Goal: Task Accomplishment & Management: Use online tool/utility

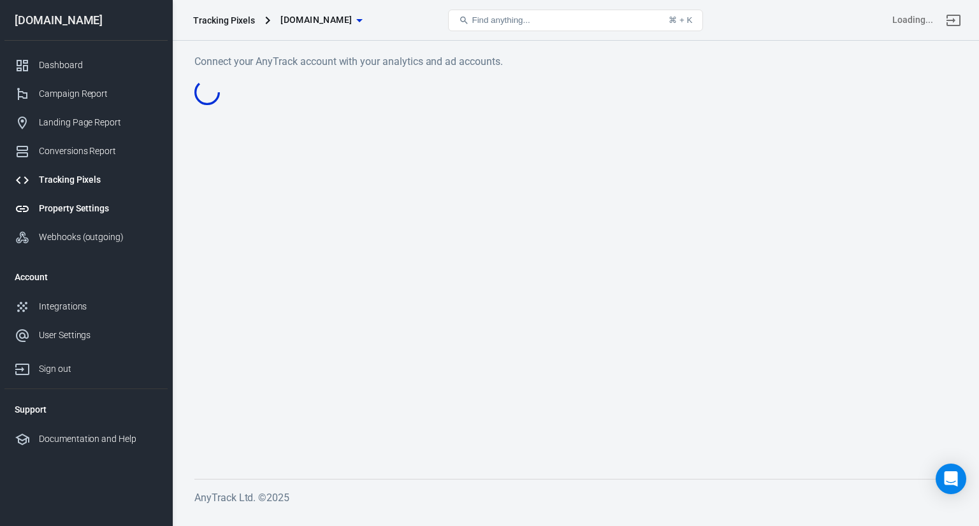
click at [73, 214] on div "Property Settings" at bounding box center [98, 208] width 118 height 13
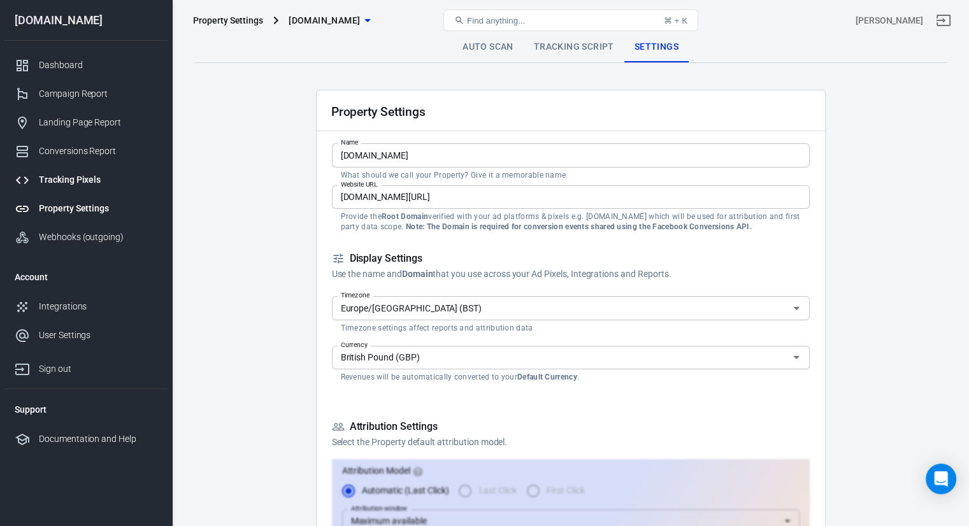
click at [67, 185] on div "Tracking Pixels" at bounding box center [98, 179] width 118 height 13
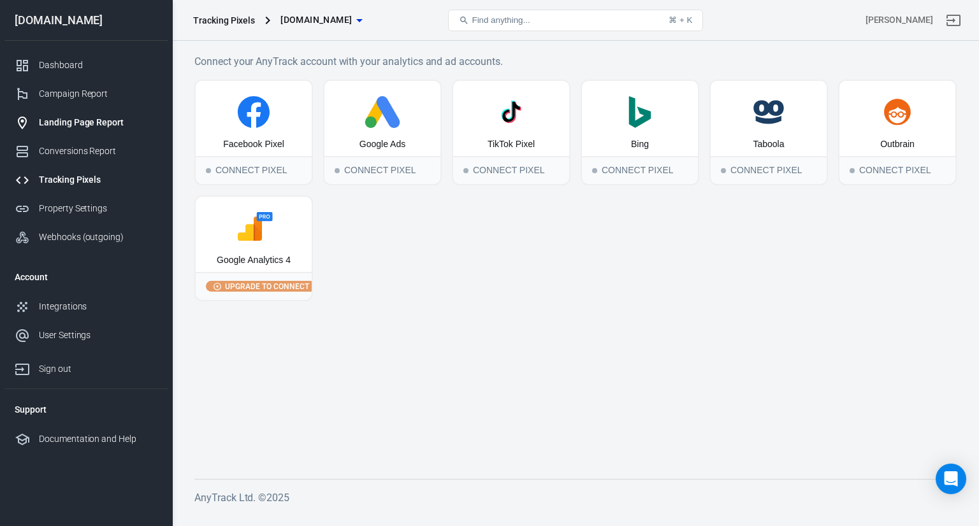
click at [86, 127] on div "Landing Page Report" at bounding box center [98, 122] width 118 height 13
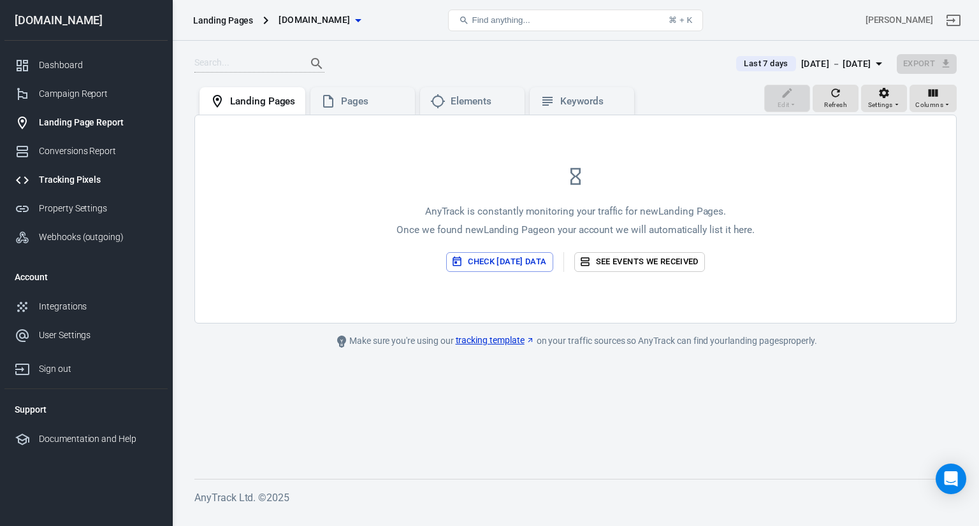
click at [89, 176] on div "Tracking Pixels" at bounding box center [98, 179] width 118 height 13
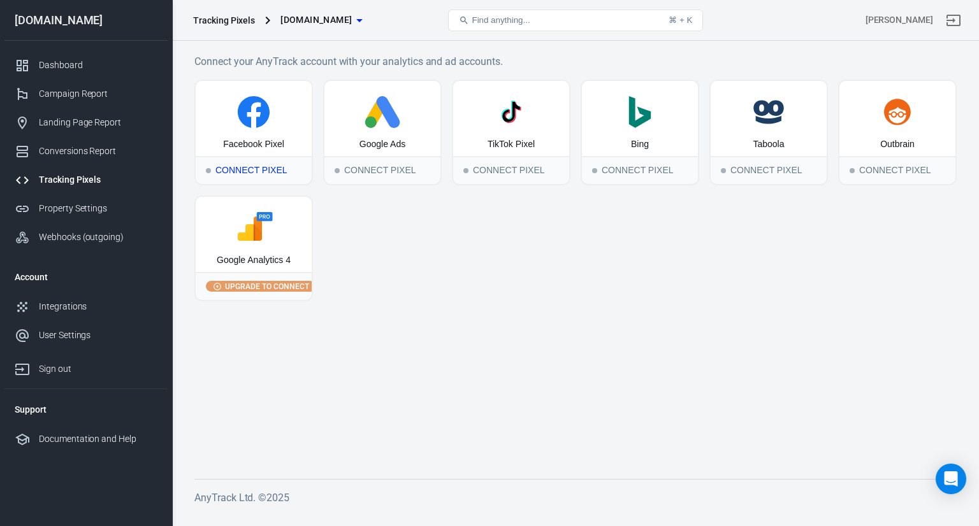
click at [247, 169] on div "Connect Pixel" at bounding box center [254, 170] width 116 height 28
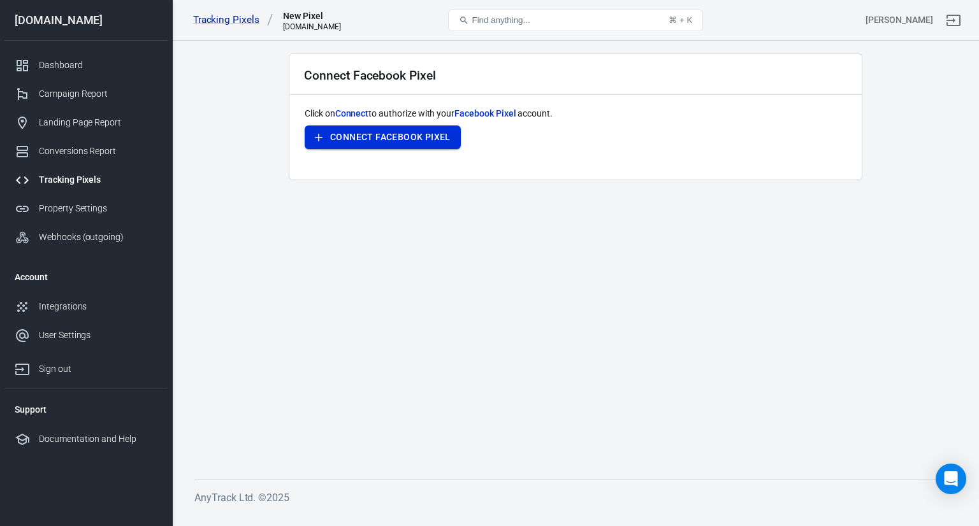
click at [374, 142] on button "Connect Facebook Pixel" at bounding box center [383, 138] width 156 height 24
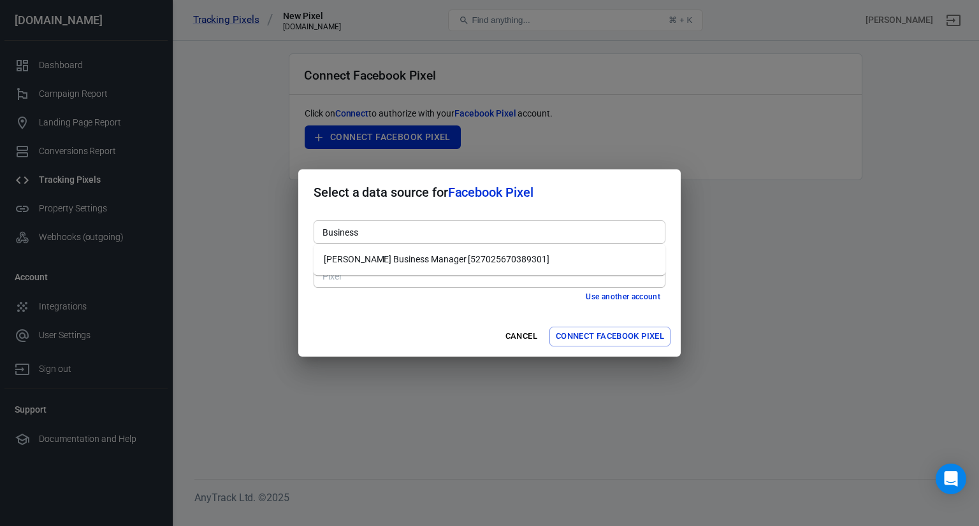
click at [452, 240] on div "Business" at bounding box center [489, 232] width 352 height 24
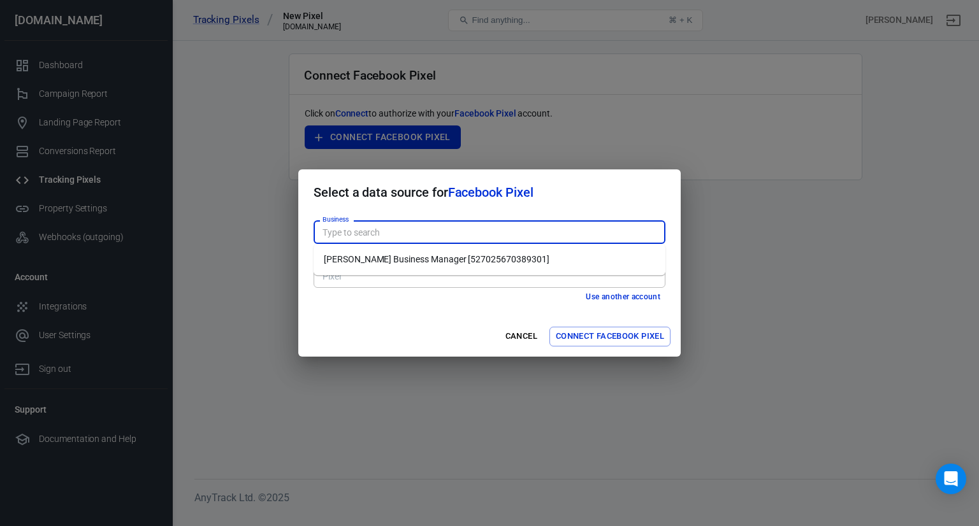
click at [420, 261] on li "[PERSON_NAME] Business Manager [527025670389301]" at bounding box center [489, 259] width 352 height 21
type input "[PERSON_NAME] Business Manager [527025670389301]"
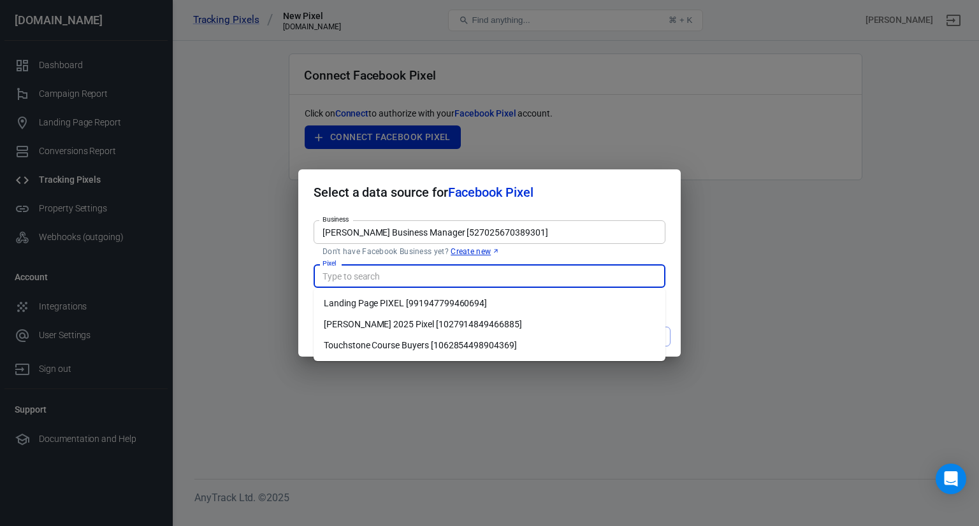
click at [428, 275] on input "Pixel" at bounding box center [488, 276] width 342 height 16
click at [473, 323] on li "[PERSON_NAME] 2025 Pixel [1027914849466885]" at bounding box center [489, 324] width 352 height 21
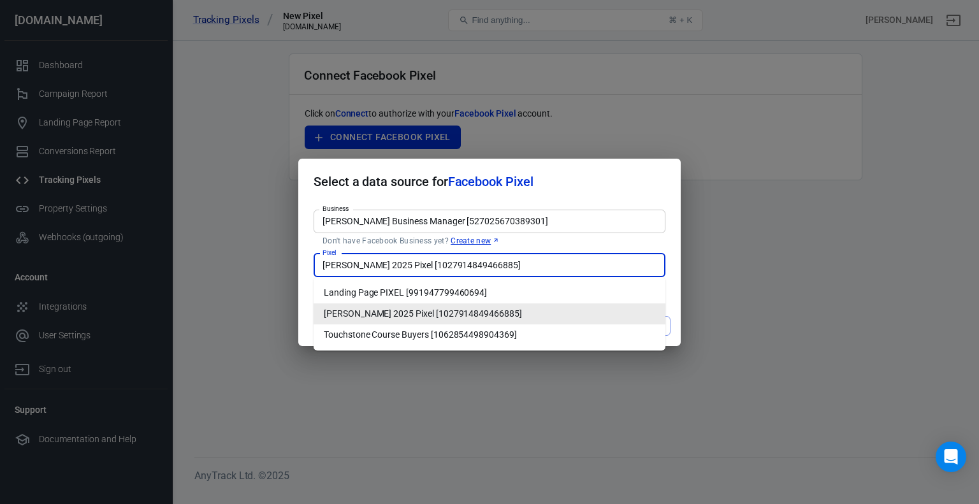
click at [530, 262] on input "[PERSON_NAME] 2025 Pixel [1027914849466885]" at bounding box center [488, 265] width 342 height 16
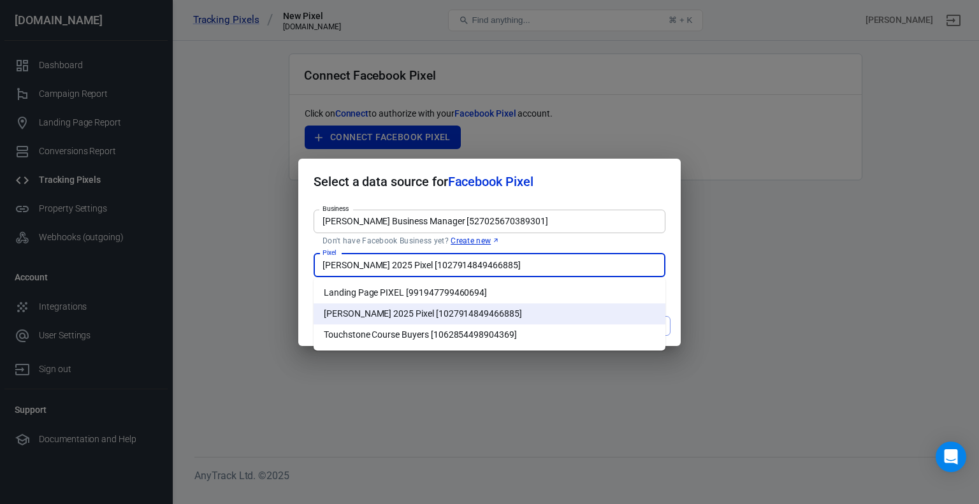
click at [469, 295] on li "Landing Page PIXEL [991947799460694]" at bounding box center [489, 292] width 352 height 21
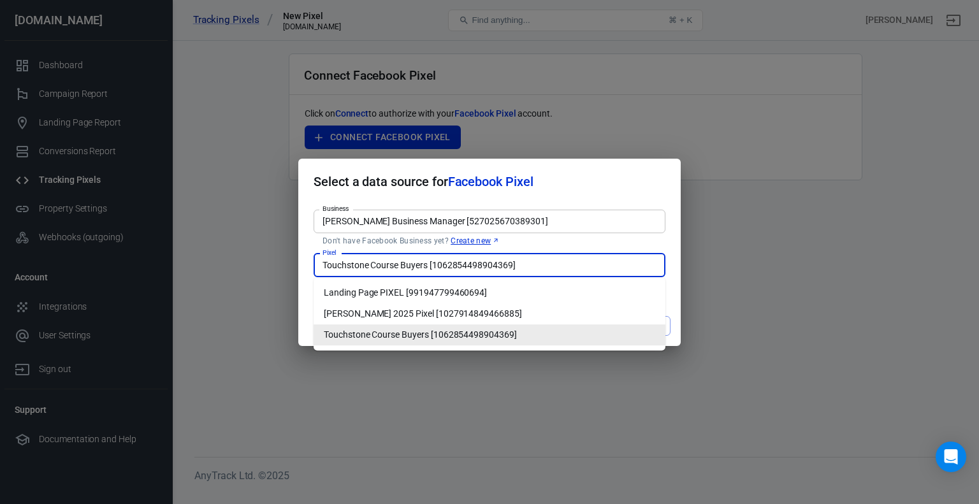
click at [556, 267] on input "Touchstone Course Buyers [1062854498904369]" at bounding box center [488, 265] width 342 height 16
click at [454, 297] on li "Landing Page PIXEL [991947799460694]" at bounding box center [489, 292] width 352 height 21
type input "Landing Page PIXEL [991947799460694]"
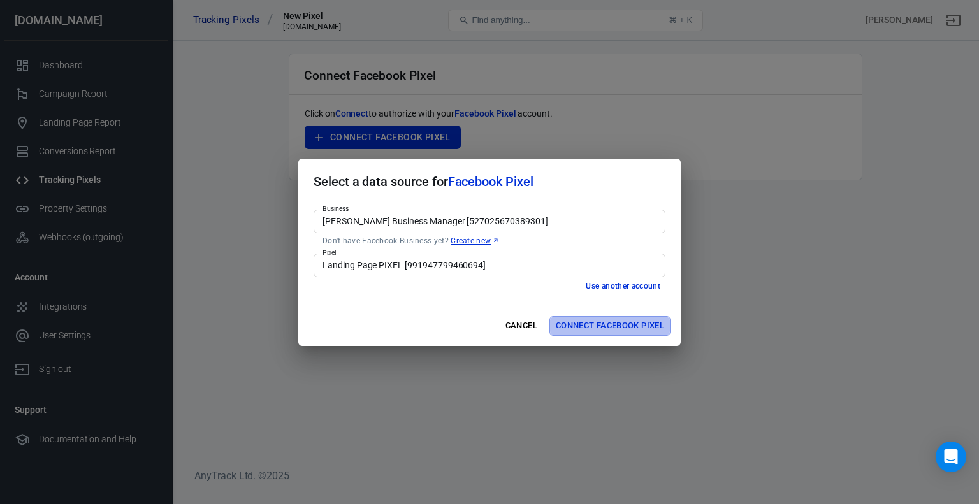
click at [603, 331] on button "Connect Facebook Pixel" at bounding box center [609, 326] width 121 height 20
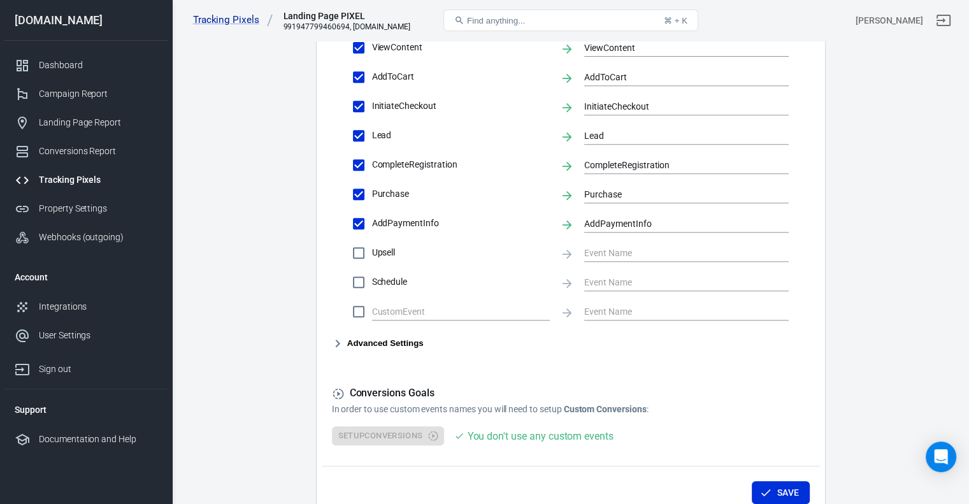
scroll to position [554, 0]
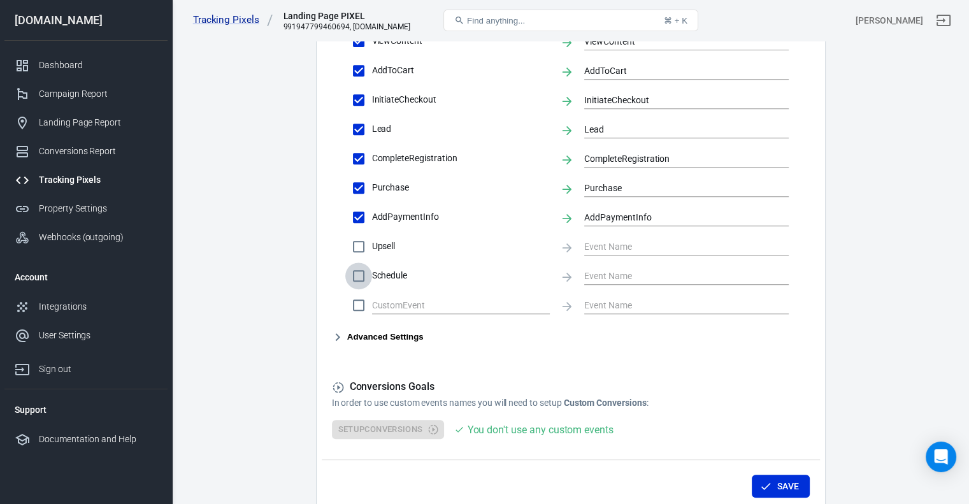
click at [362, 275] on input "Schedule" at bounding box center [358, 275] width 27 height 27
checkbox input "true"
click at [612, 280] on input "text" at bounding box center [676, 276] width 185 height 16
click at [612, 303] on li "Schedule" at bounding box center [686, 299] width 205 height 21
type input "Schedule"
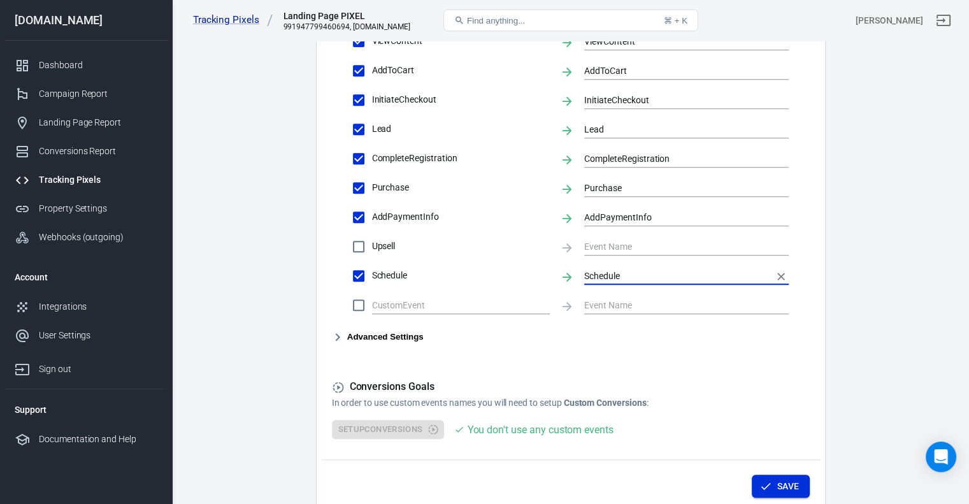
click at [780, 484] on button "Save" at bounding box center [781, 487] width 58 height 24
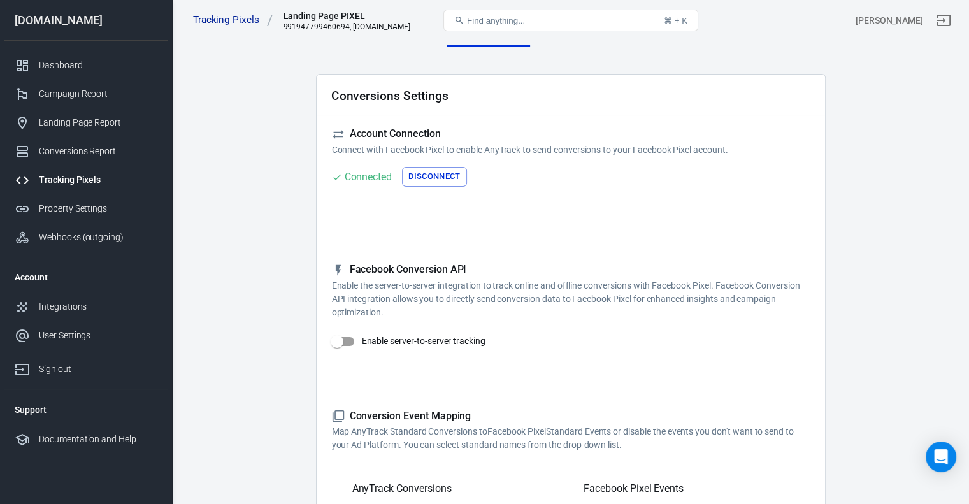
scroll to position [0, 0]
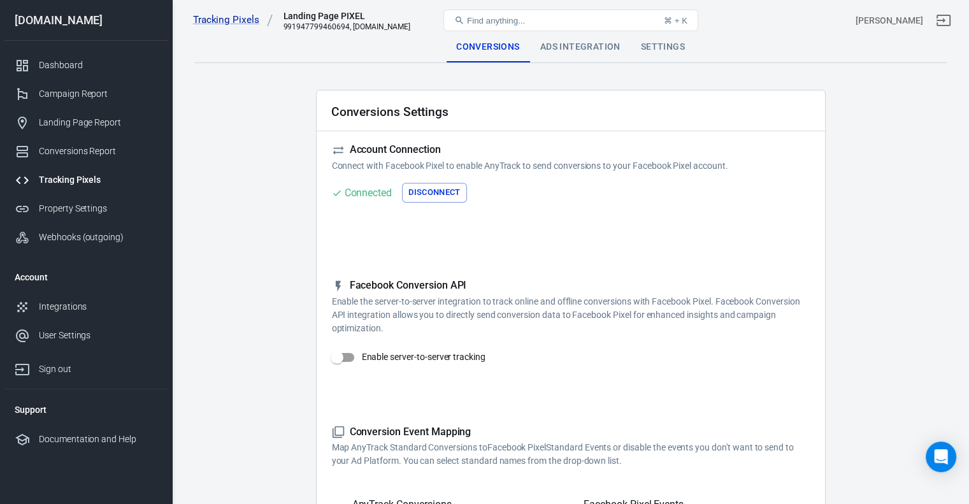
click at [589, 48] on div "Ads Integration" at bounding box center [580, 47] width 101 height 31
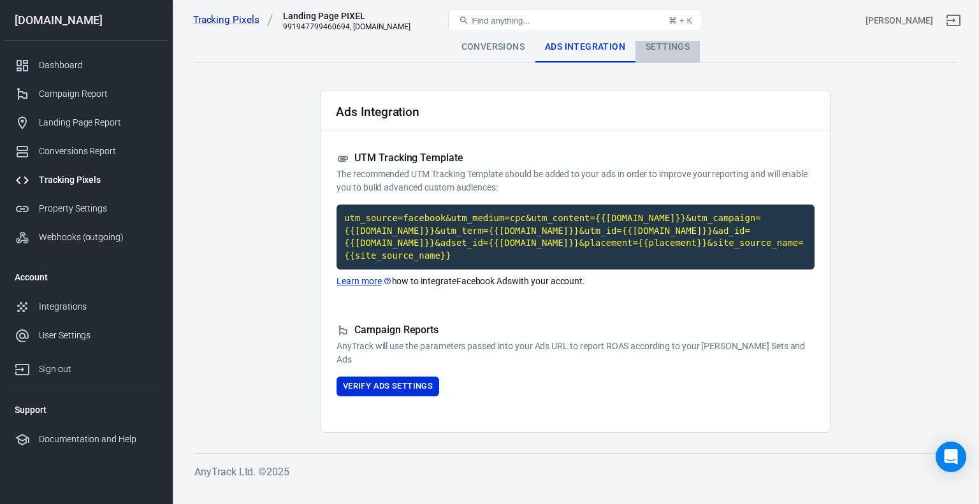
click at [652, 43] on div "Settings" at bounding box center [667, 47] width 64 height 31
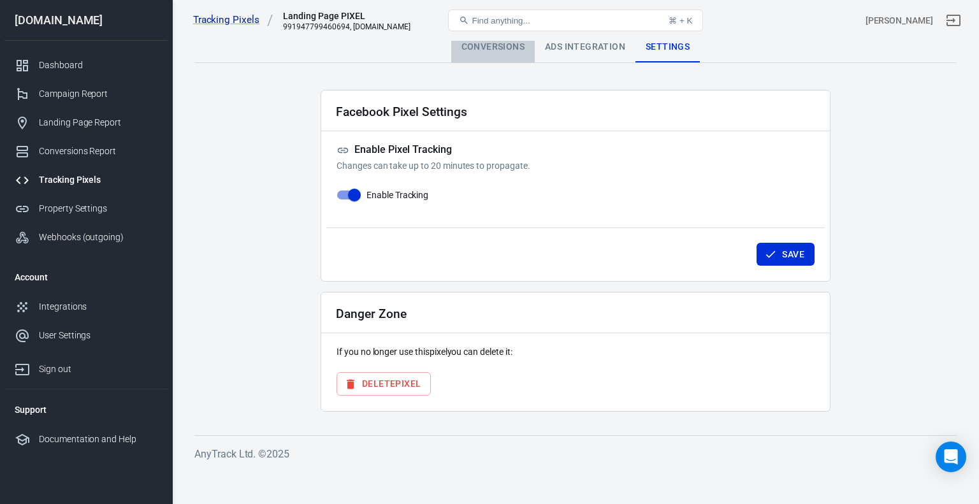
click at [470, 52] on div "Conversions" at bounding box center [492, 47] width 83 height 31
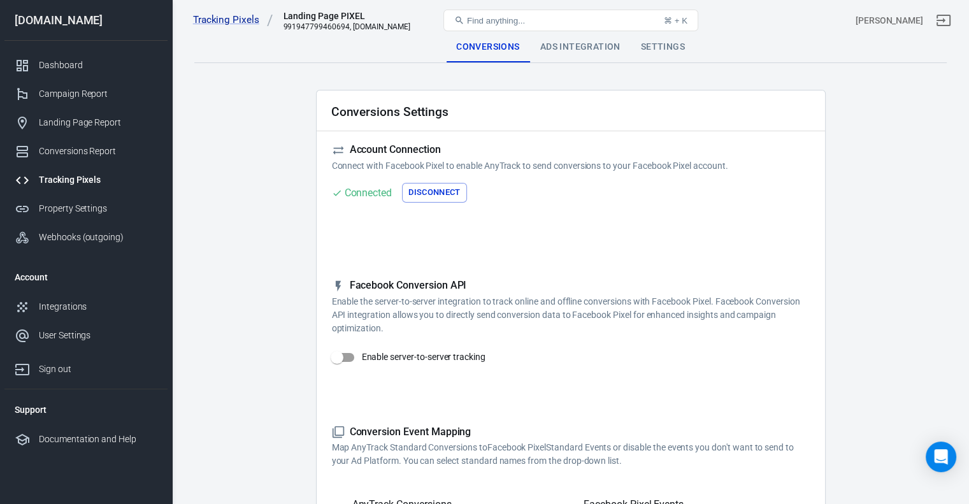
click at [581, 50] on div "Ads Integration" at bounding box center [580, 47] width 101 height 31
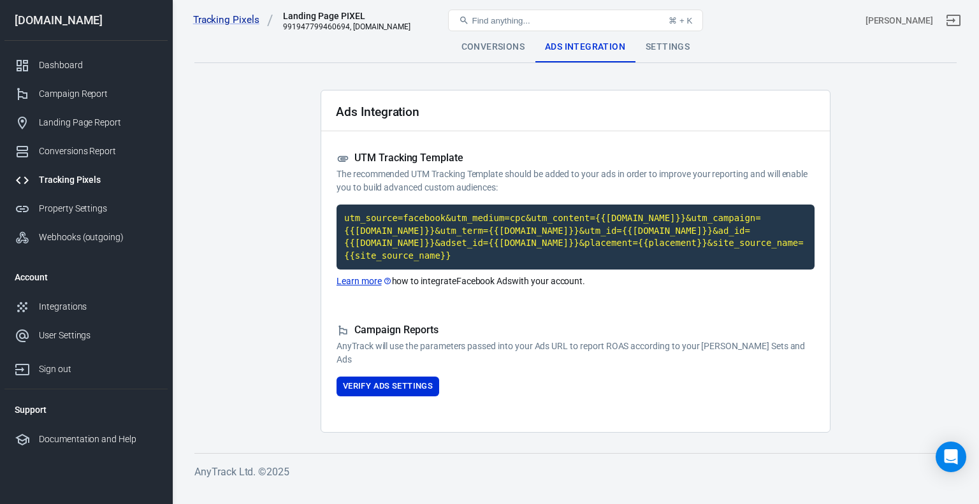
click at [675, 50] on div "Settings" at bounding box center [667, 47] width 64 height 31
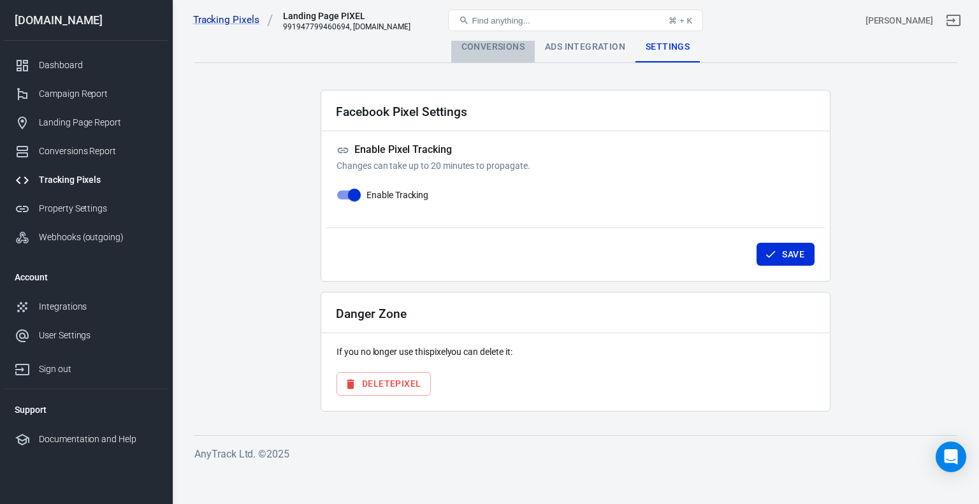
click at [494, 45] on div "Conversions" at bounding box center [492, 47] width 83 height 31
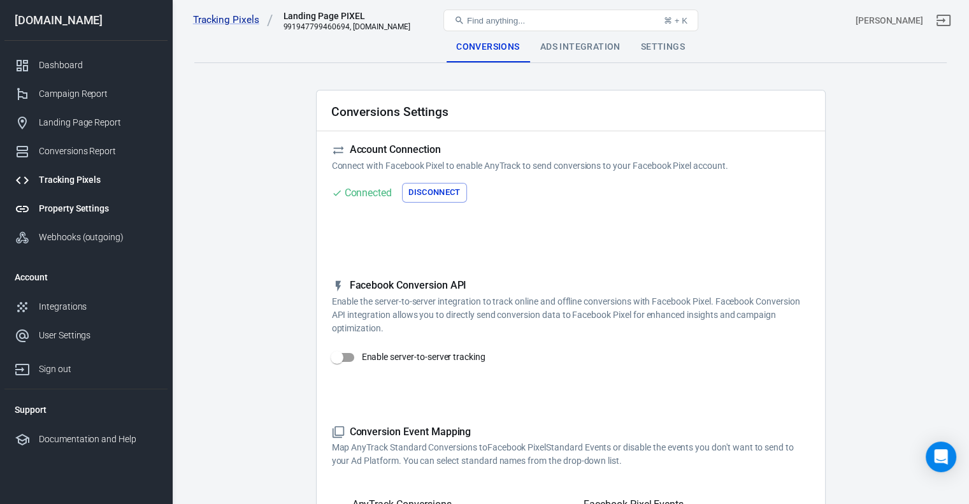
click at [55, 209] on div "Property Settings" at bounding box center [98, 208] width 118 height 13
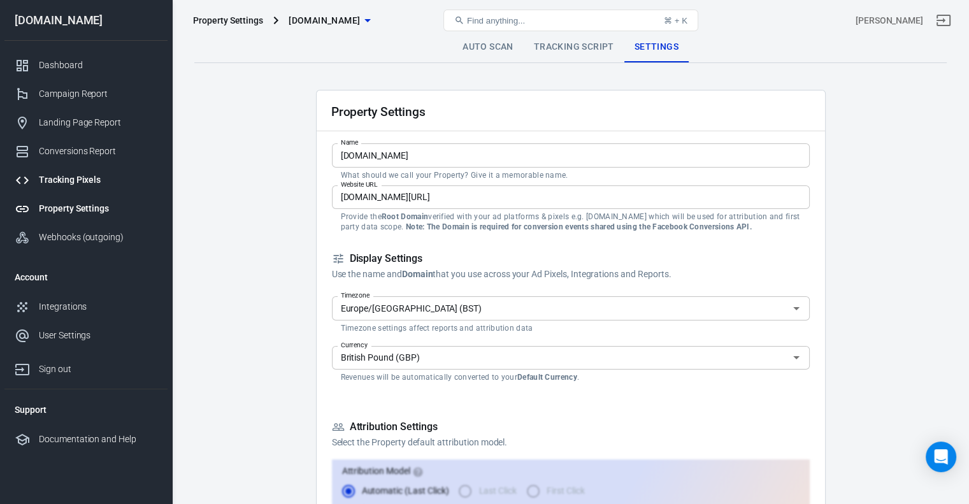
click at [64, 184] on div "Tracking Pixels" at bounding box center [98, 179] width 118 height 13
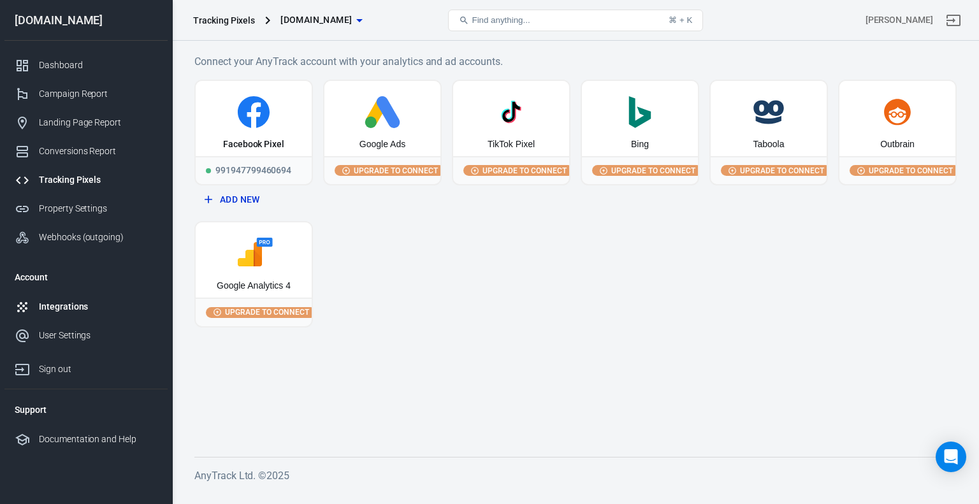
click at [67, 315] on link "Integrations" at bounding box center [85, 306] width 163 height 29
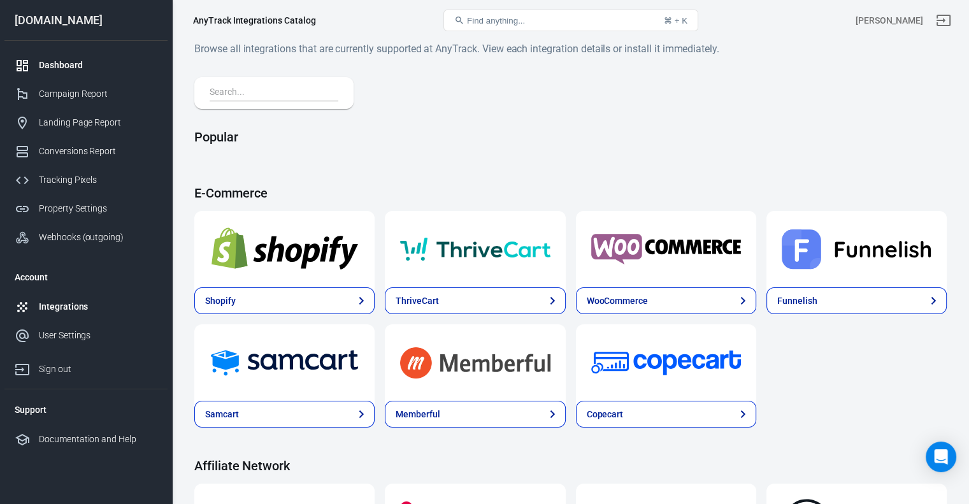
click at [77, 62] on div "Dashboard" at bounding box center [98, 65] width 118 height 13
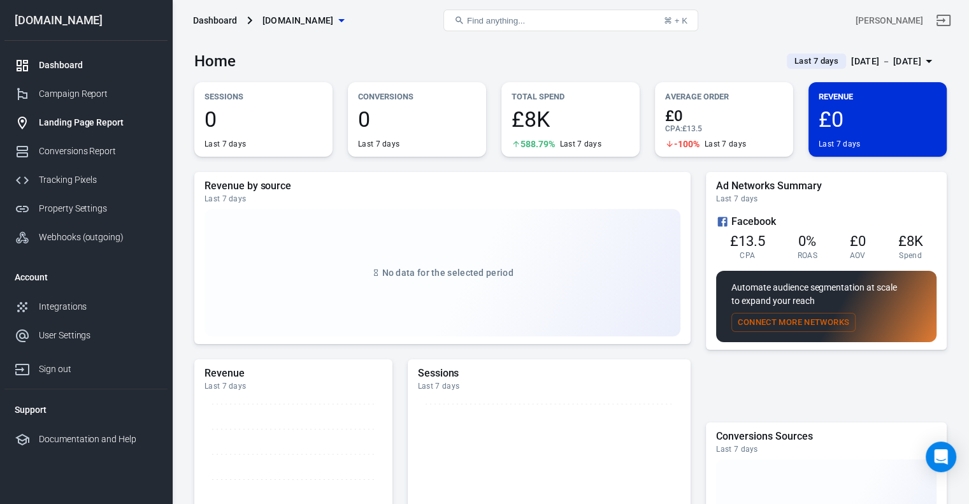
click at [90, 126] on div "Landing Page Report" at bounding box center [98, 122] width 118 height 13
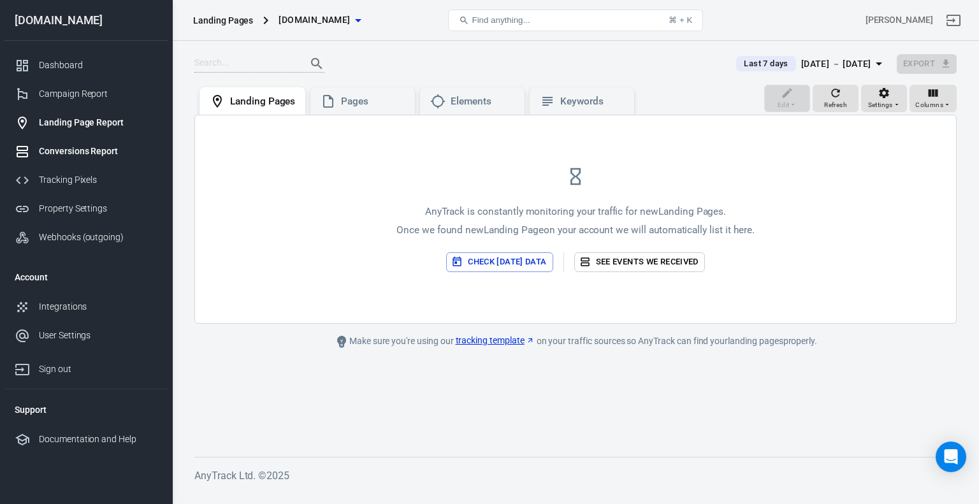
click at [84, 148] on div "Conversions Report" at bounding box center [98, 151] width 118 height 13
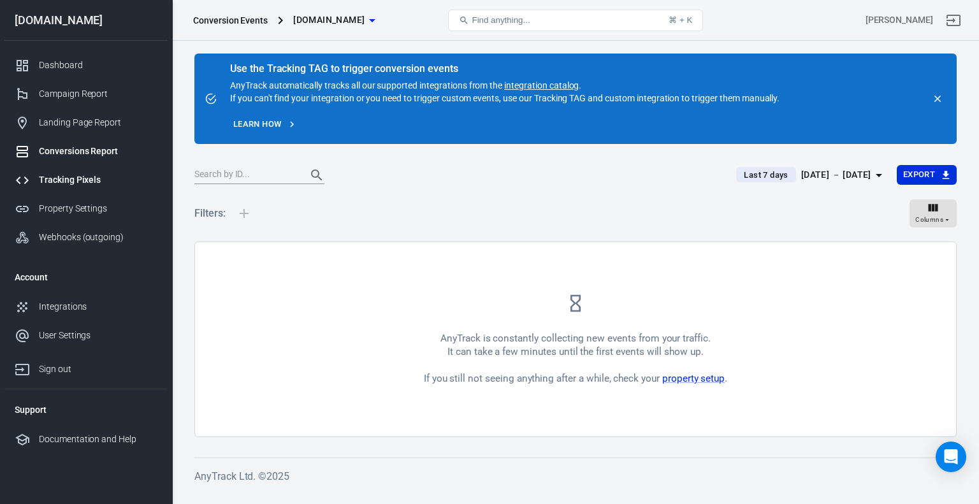
click at [84, 180] on div "Tracking Pixels" at bounding box center [98, 179] width 118 height 13
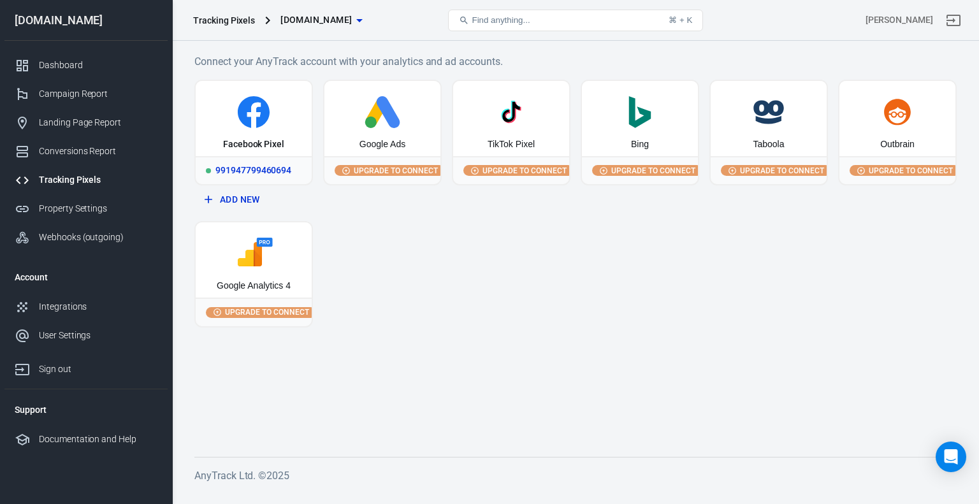
click at [276, 124] on icon at bounding box center [254, 112] width 106 height 32
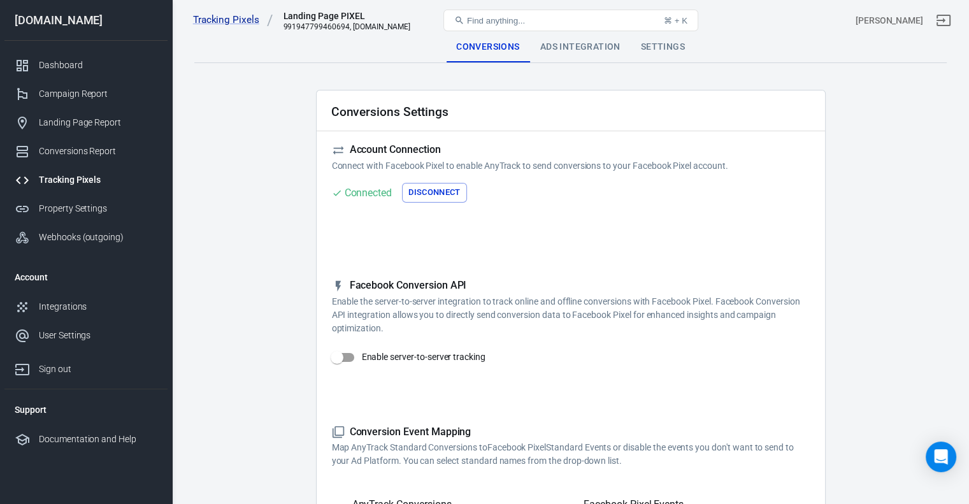
click at [549, 47] on div "Ads Integration" at bounding box center [580, 47] width 101 height 31
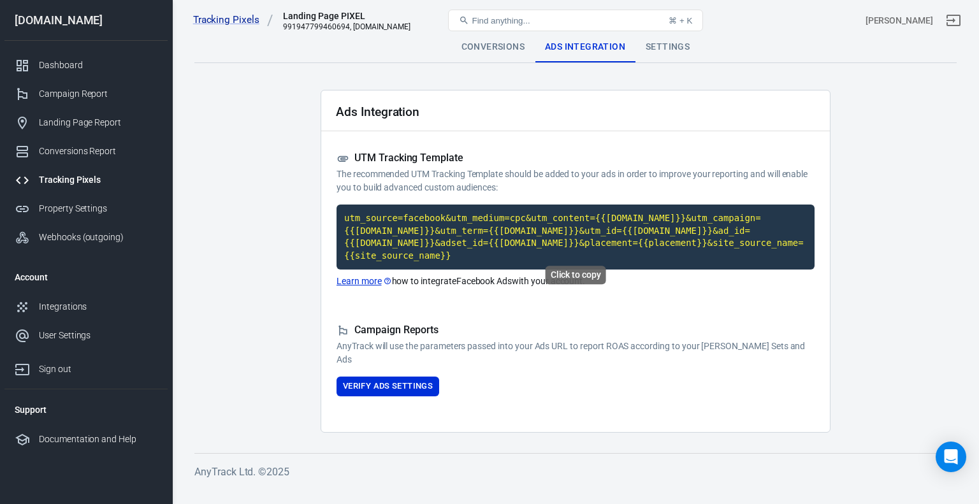
click at [579, 225] on code "utm_source=facebook&utm_medium=cpc&utm_content={{[DOMAIN_NAME]}}&utm_campaign={…" at bounding box center [575, 236] width 478 height 65
click at [577, 275] on div "Click to copy" at bounding box center [575, 275] width 61 height 18
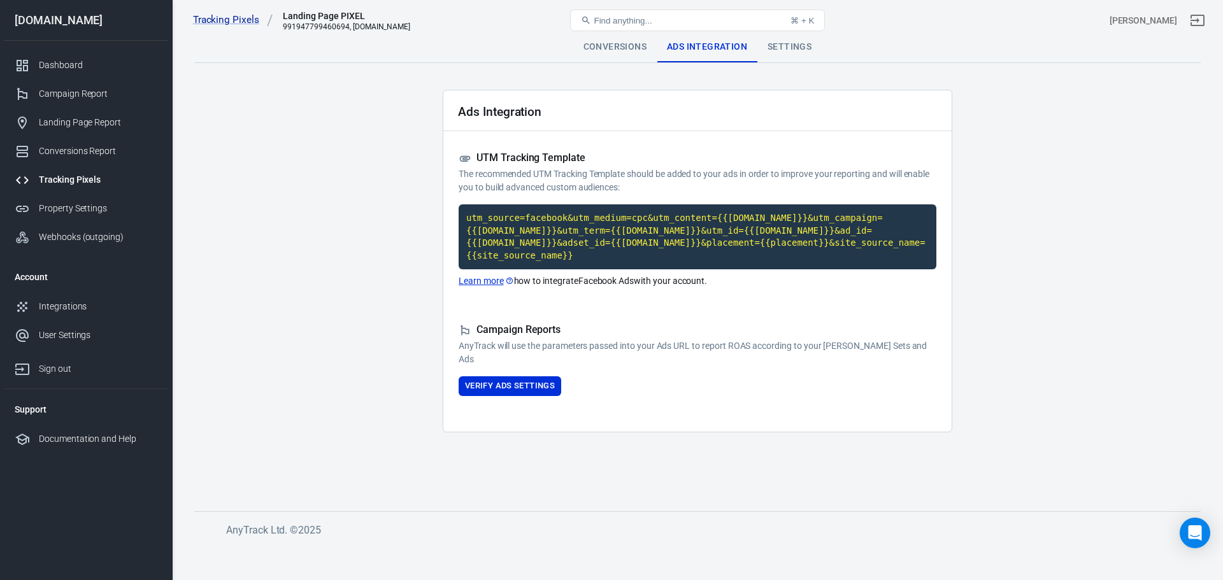
click at [77, 186] on div "Tracking Pixels" at bounding box center [98, 179] width 118 height 13
